Goal: Task Accomplishment & Management: Use online tool/utility

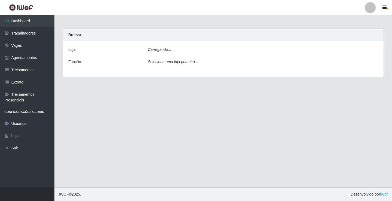
click at [179, 48] on div "Carregando..." at bounding box center [263, 51] width 239 height 8
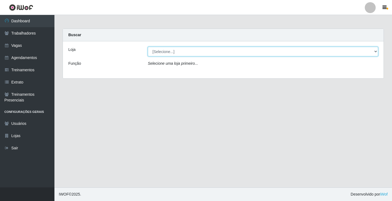
click at [179, 50] on select "[Selecione...] Supermercado VOLLET" at bounding box center [263, 52] width 231 height 10
select select "72"
click at [148, 47] on select "[Selecione...] Supermercado VOLLET" at bounding box center [263, 52] width 231 height 10
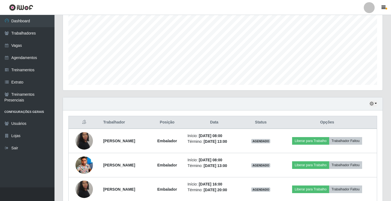
scroll to position [160, 0]
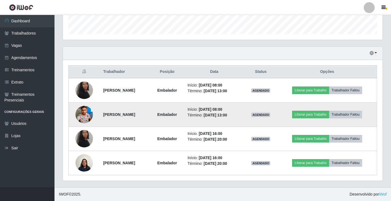
click at [78, 113] on img at bounding box center [83, 114] width 17 height 23
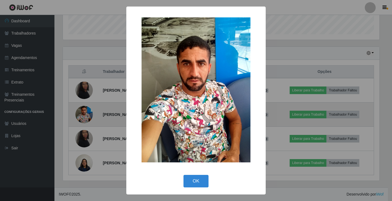
click at [78, 113] on div "× OK Cancel" at bounding box center [196, 100] width 392 height 201
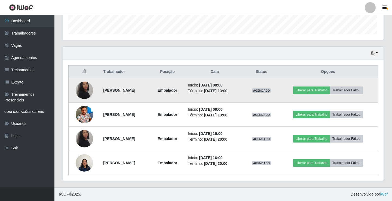
scroll to position [113, 320]
click at [84, 87] on img at bounding box center [83, 90] width 17 height 26
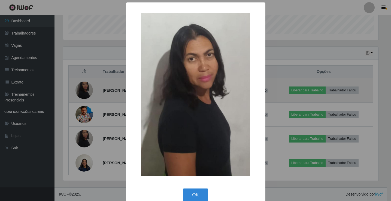
scroll to position [113, 317]
click at [84, 87] on div "× OK Cancel" at bounding box center [196, 100] width 392 height 201
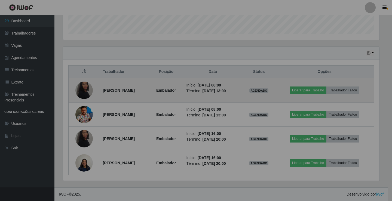
scroll to position [113, 320]
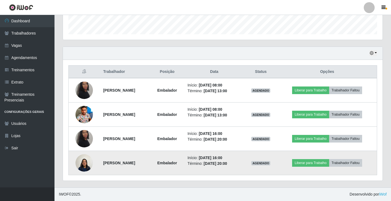
click at [80, 162] on img at bounding box center [83, 162] width 17 height 23
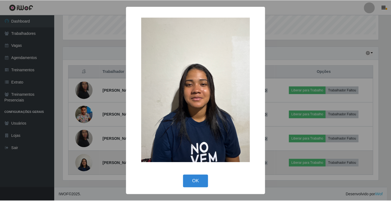
scroll to position [113, 317]
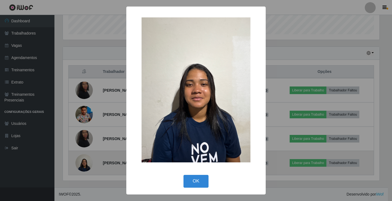
click at [80, 162] on div "× OK Cancel" at bounding box center [196, 100] width 392 height 201
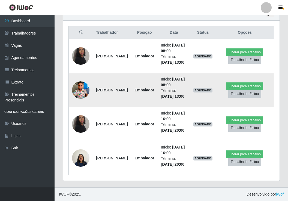
scroll to position [188, 0]
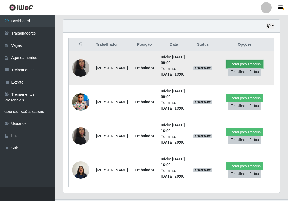
click at [245, 68] on button "Liberar para Trabalho" at bounding box center [244, 64] width 37 height 8
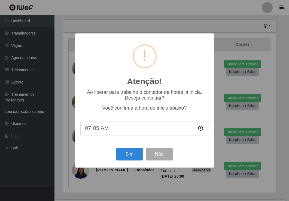
type input "07:53"
click at [121, 154] on button "Sim" at bounding box center [129, 154] width 26 height 13
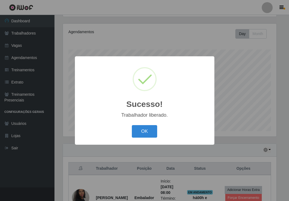
click at [149, 133] on button "OK" at bounding box center [144, 131] width 25 height 13
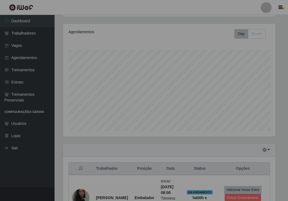
scroll to position [113, 216]
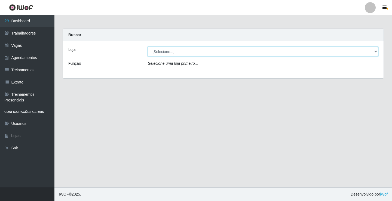
click at [374, 51] on select "[Selecione...] Supermercado VOLLET" at bounding box center [263, 52] width 231 height 10
select select "72"
click at [148, 47] on select "[Selecione...] Supermercado VOLLET" at bounding box center [263, 52] width 231 height 10
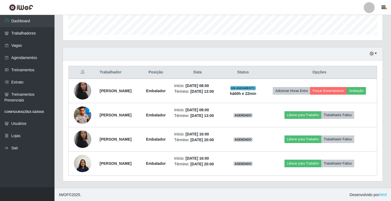
scroll to position [160, 0]
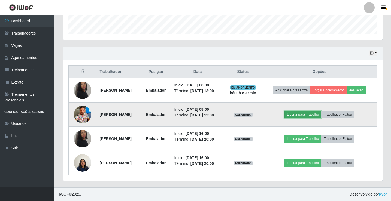
click at [306, 115] on button "Liberar para Trabalho" at bounding box center [302, 115] width 37 height 8
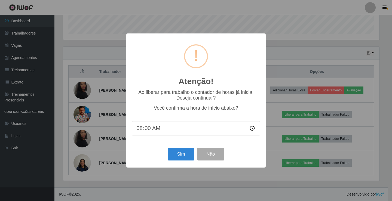
type input "08:05"
click at [178, 156] on button "Sim" at bounding box center [181, 154] width 26 height 13
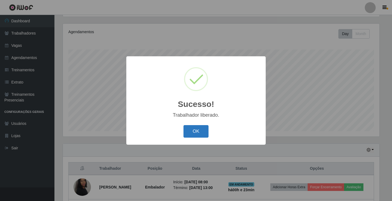
click at [189, 131] on button "OK" at bounding box center [196, 131] width 25 height 13
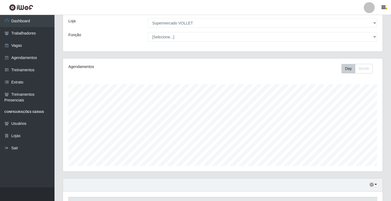
scroll to position [27, 0]
